Goal: Complete application form

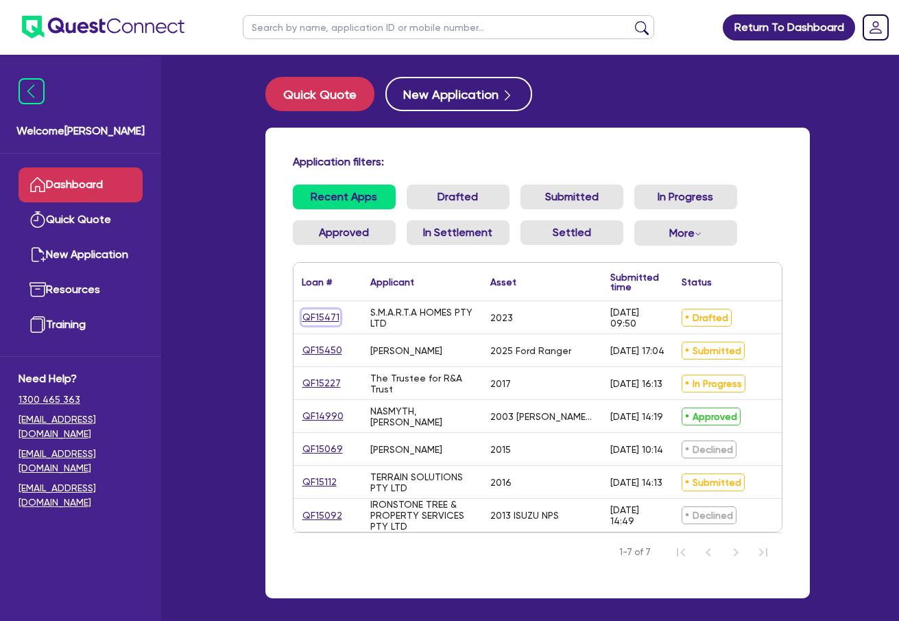
click at [327, 312] on link "QF15471" at bounding box center [321, 317] width 38 height 16
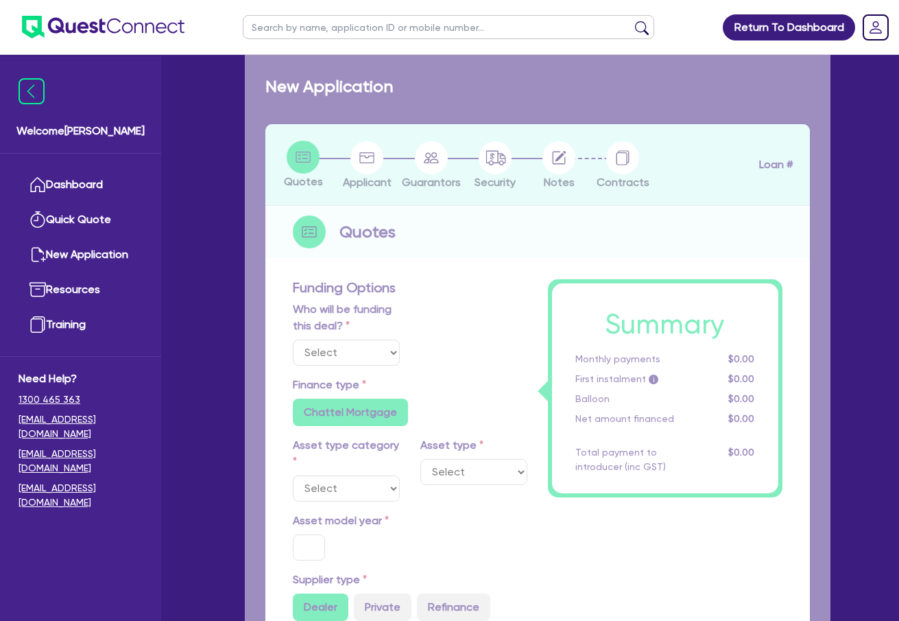
select select "Quest Finance - Own Book"
select select "CARS_AND_LIGHT_TRUCKS"
type input "2023"
radio input "true"
type input "29,000"
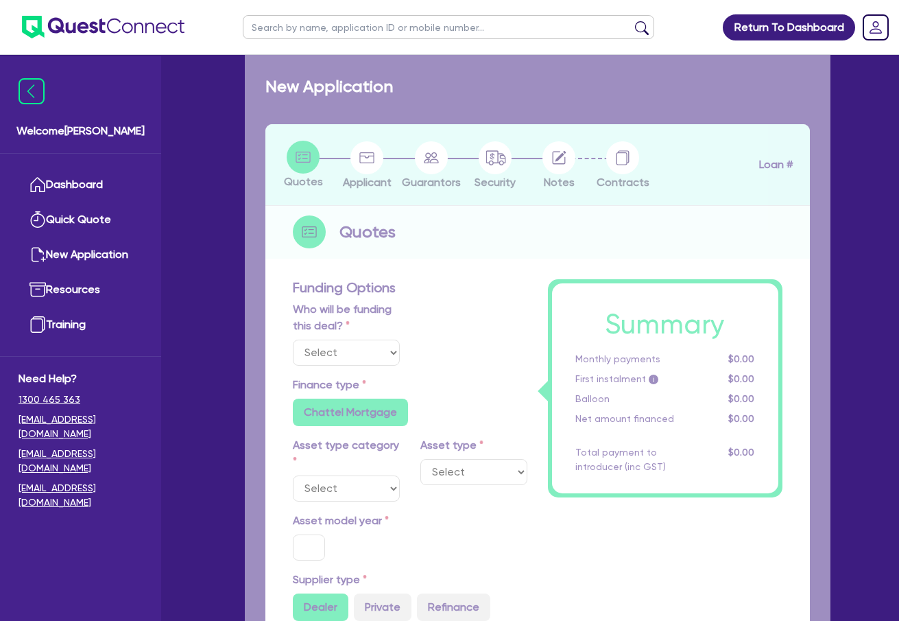
type input "10"
type input "2,900"
type input "17.95"
type input "1,200"
select select "PASSENGER_VEHICLES"
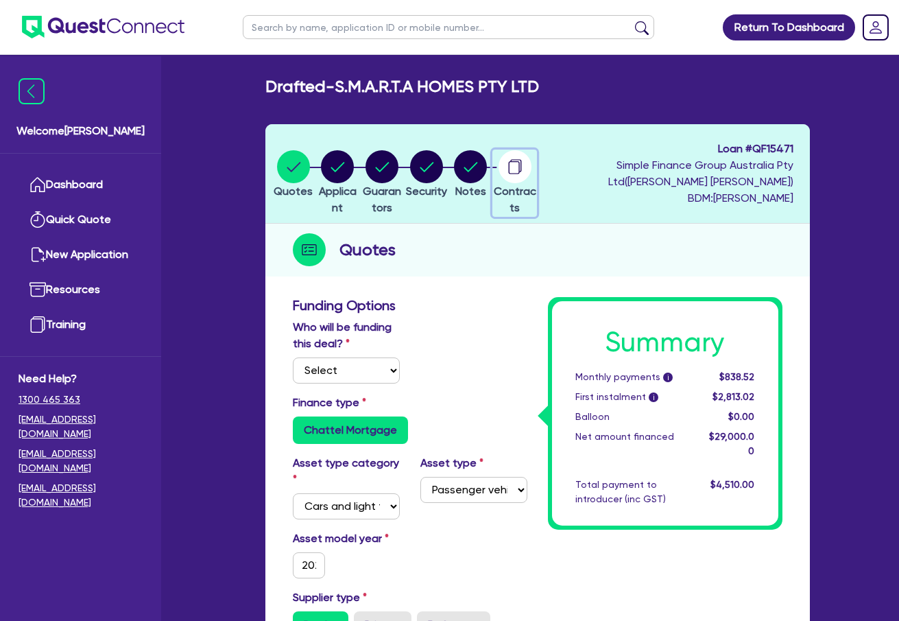
click at [532, 158] on circle "button" at bounding box center [515, 166] width 33 height 33
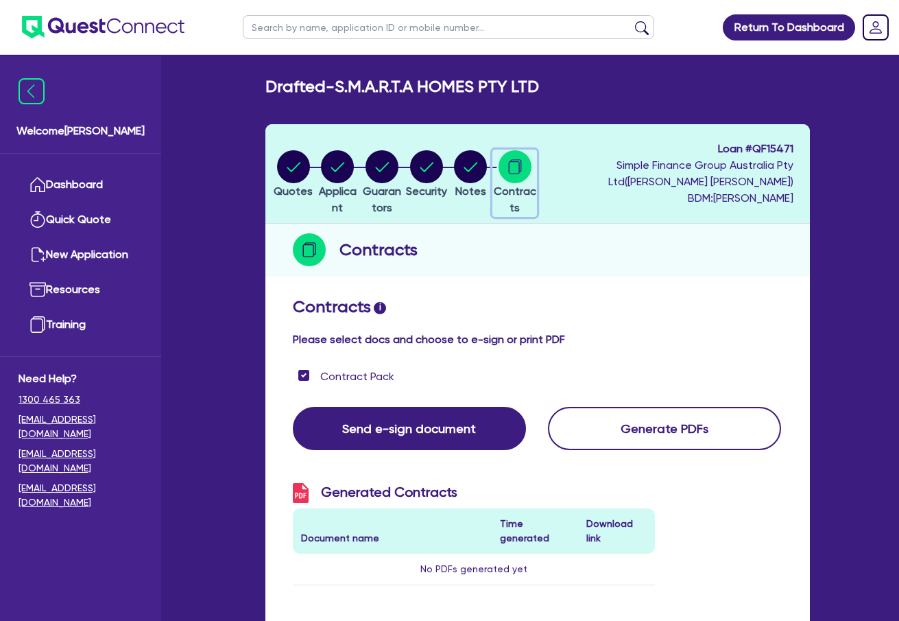
scroll to position [495, 0]
